Goal: Task Accomplishment & Management: Manage account settings

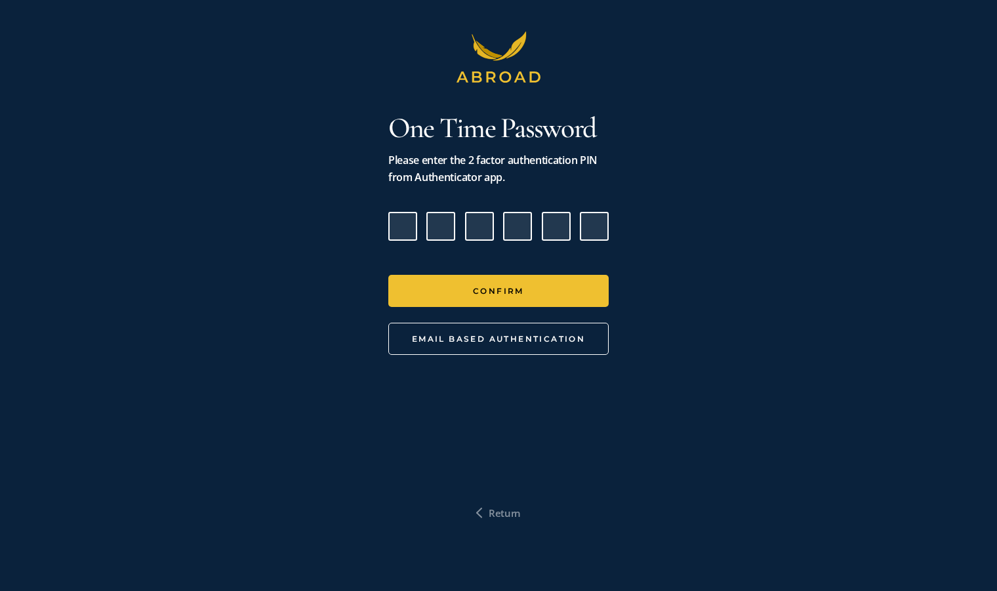
click at [411, 230] on input "Please enter verification code. Digit 1" at bounding box center [402, 226] width 29 height 29
type input "7"
type input "4"
type input "9"
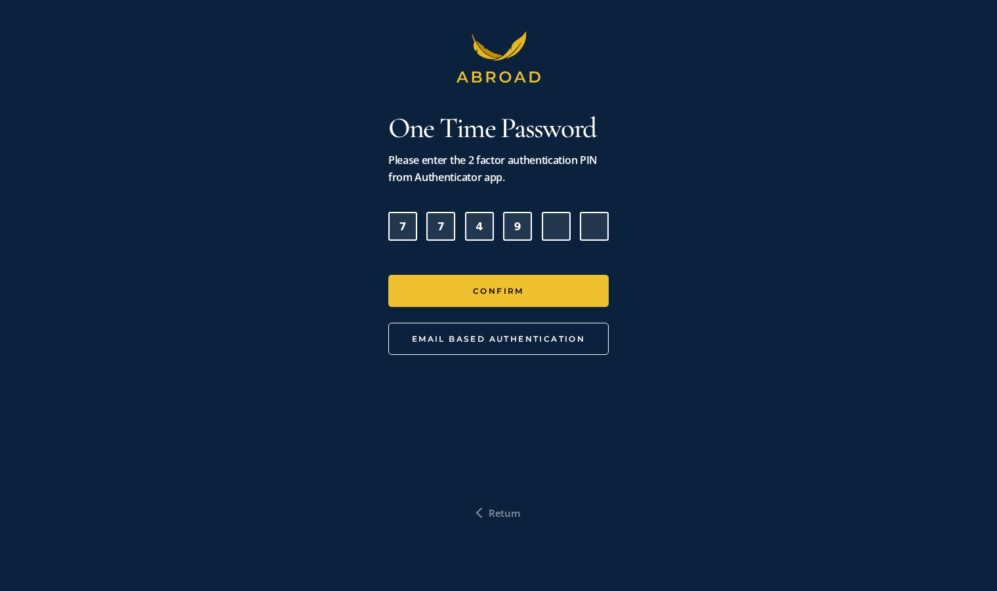
type input "2"
type input "4"
click at [388, 275] on button "Confirm" at bounding box center [498, 291] width 220 height 32
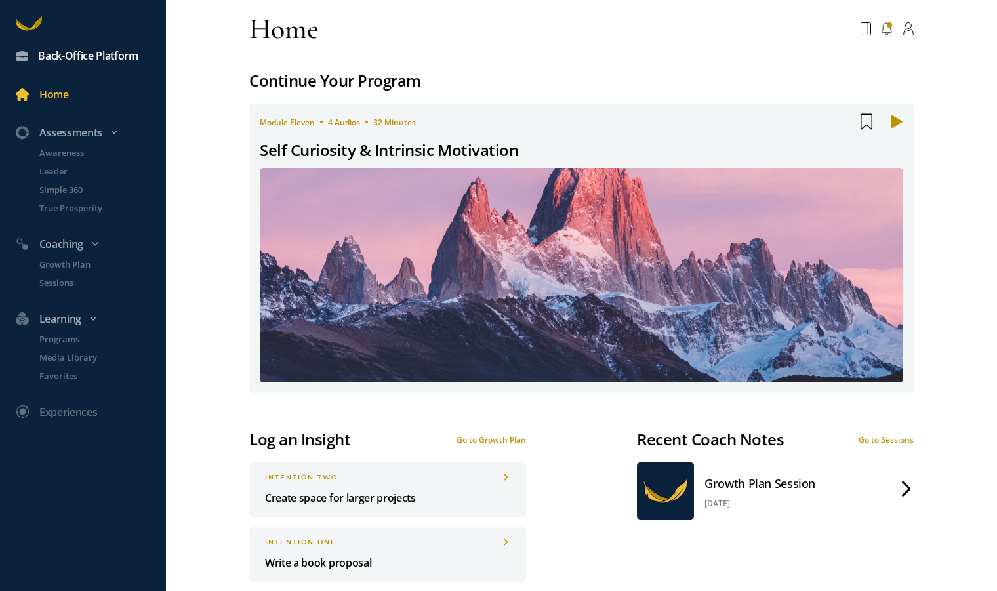
click at [97, 53] on div "Back-Office Platform" at bounding box center [88, 55] width 100 height 17
